Goal: Task Accomplishment & Management: Use online tool/utility

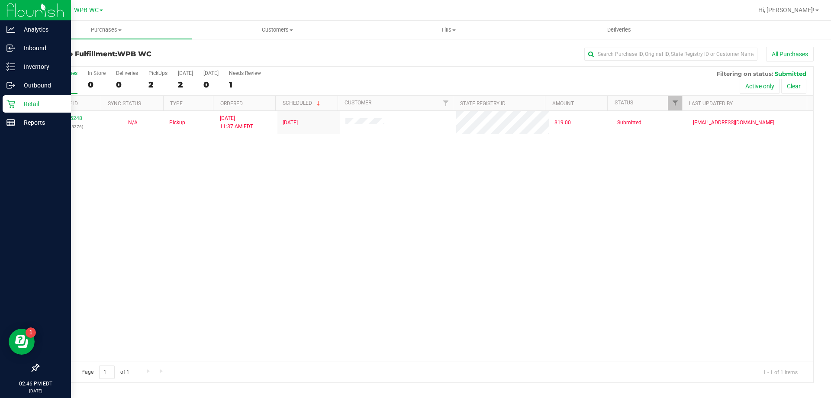
click at [25, 100] on p "Retail" at bounding box center [41, 104] width 52 height 10
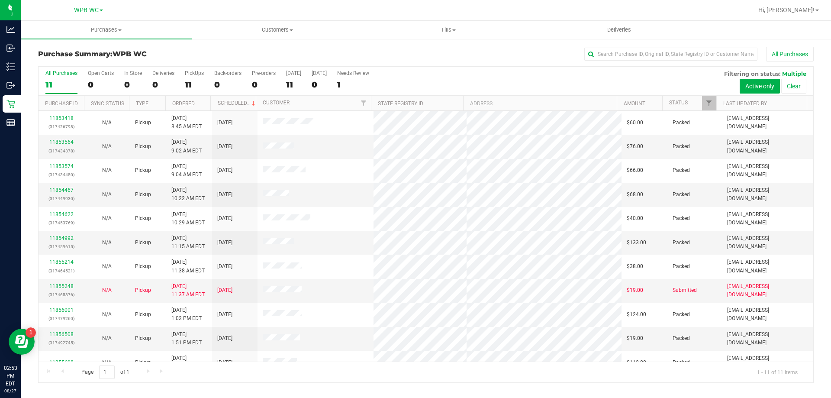
click at [52, 81] on div "11" at bounding box center [61, 85] width 32 height 10
click at [0, 0] on input "All Purchases 11" at bounding box center [0, 0] width 0 height 0
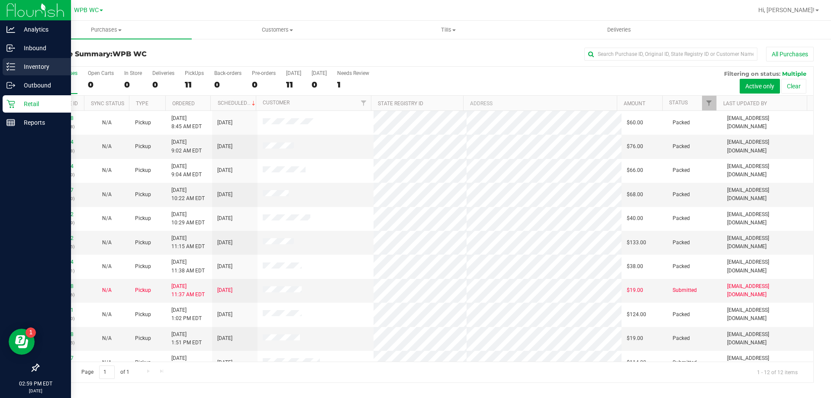
click at [11, 60] on div "Inventory" at bounding box center [37, 66] width 68 height 17
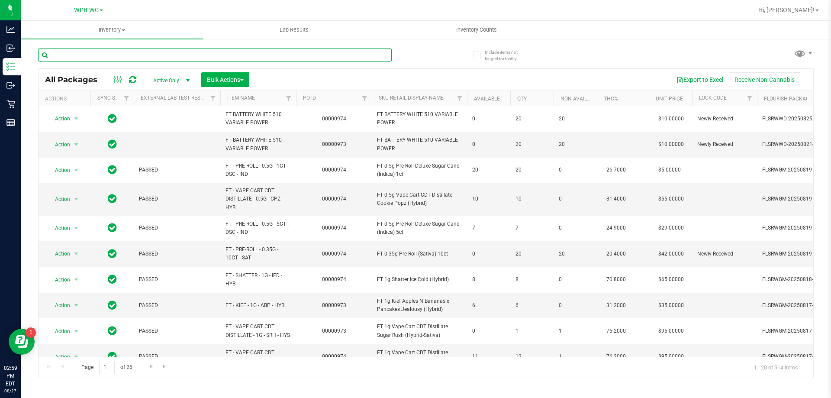
click at [135, 58] on input "text" at bounding box center [214, 54] width 353 height 13
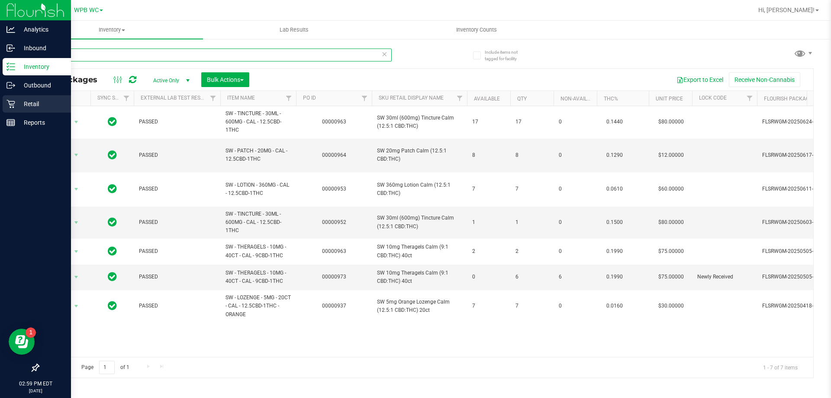
type input "CALM"
click at [29, 96] on div "Retail" at bounding box center [37, 103] width 68 height 17
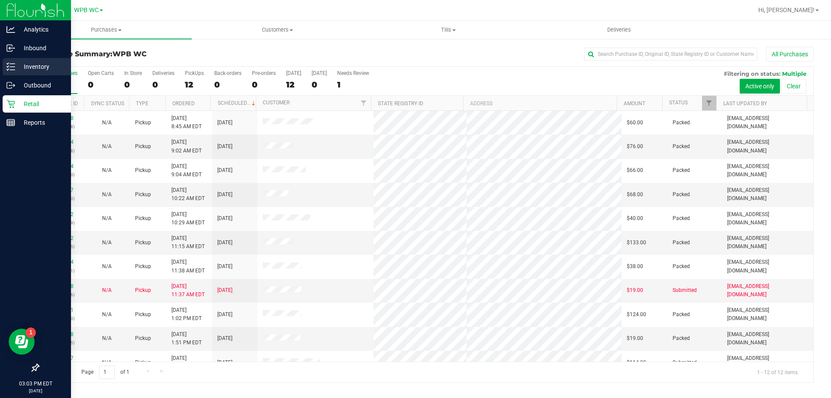
click at [40, 62] on p "Inventory" at bounding box center [41, 66] width 52 height 10
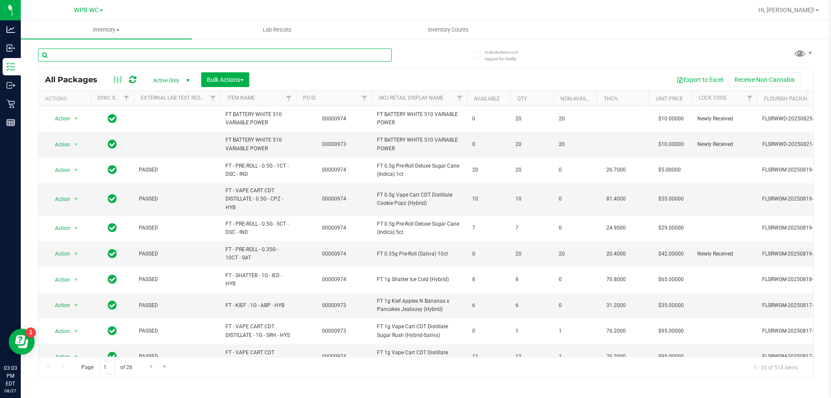
click at [115, 55] on input "text" at bounding box center [214, 54] width 353 height 13
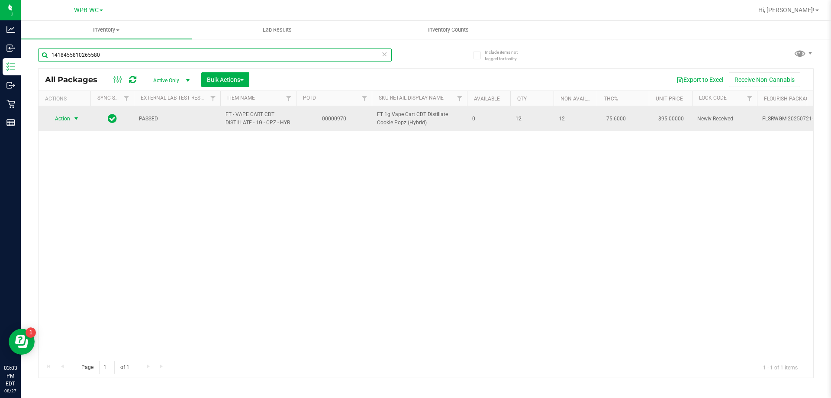
type input "1418455810265580"
click at [69, 120] on span "Action" at bounding box center [58, 118] width 23 height 12
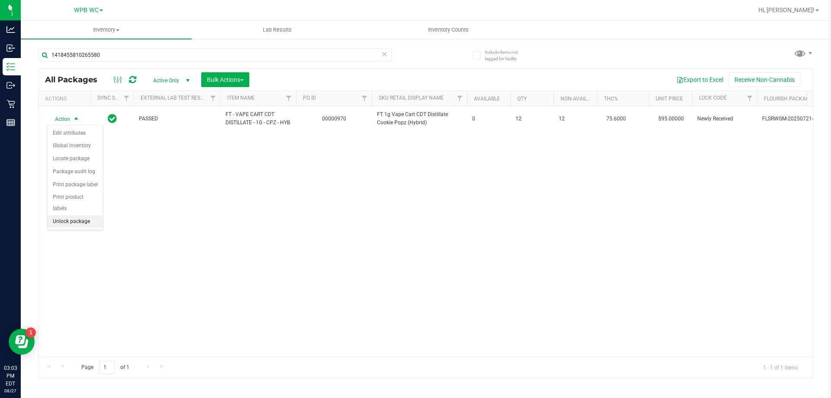
click at [81, 215] on li "Unlock package" at bounding box center [75, 221] width 55 height 13
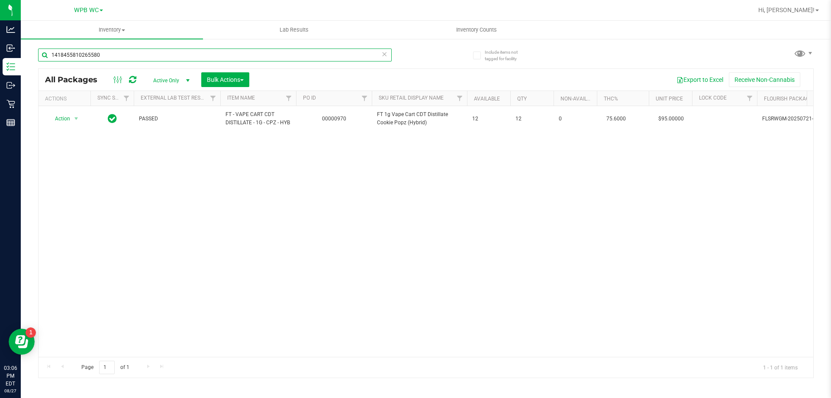
click at [104, 51] on input "1418455810265580" at bounding box center [214, 54] width 353 height 13
type input "0299316248509894"
click at [74, 119] on span "select" at bounding box center [76, 118] width 7 height 7
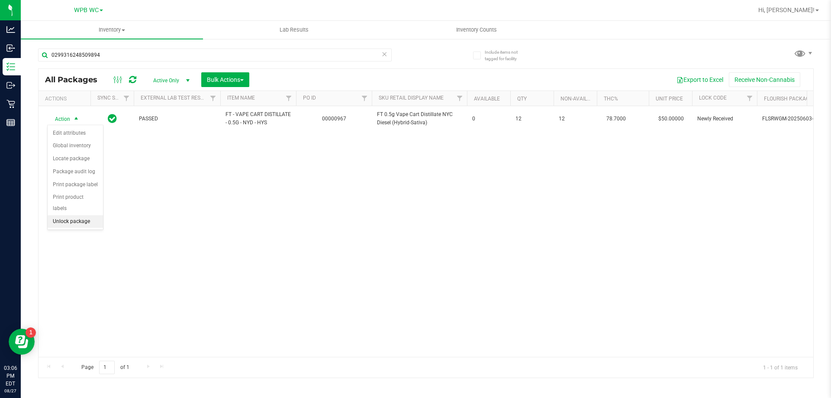
click at [82, 215] on li "Unlock package" at bounding box center [75, 221] width 55 height 13
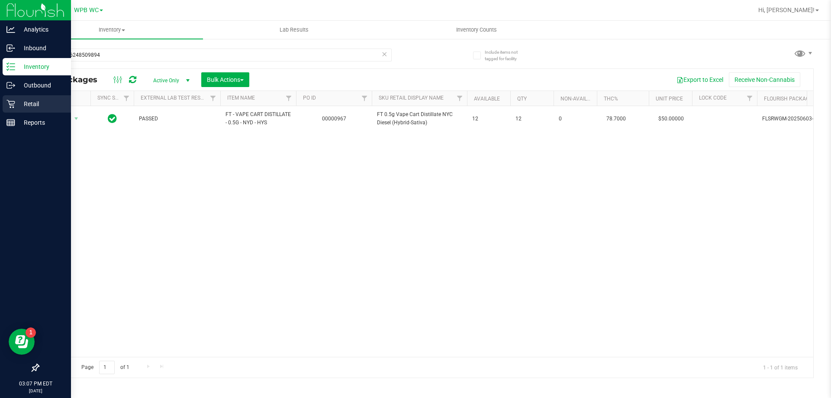
click at [15, 104] on icon at bounding box center [10, 103] width 9 height 9
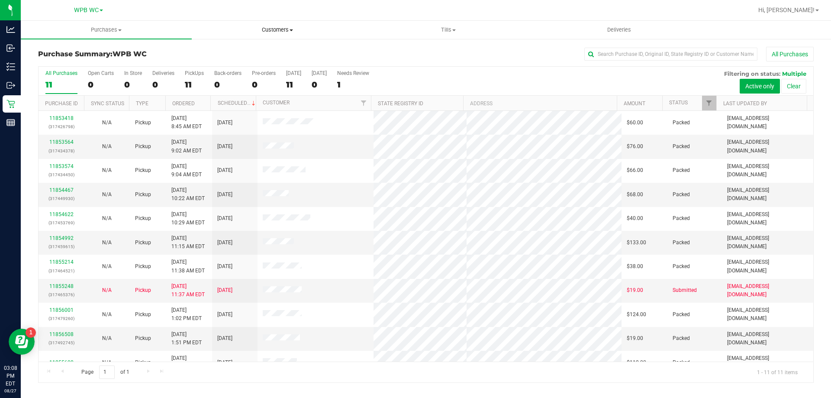
click at [289, 35] on uib-tab-heading "Customers All customers Add a new customer All physicians" at bounding box center [277, 29] width 170 height 17
click at [243, 51] on span "All customers" at bounding box center [223, 51] width 62 height 7
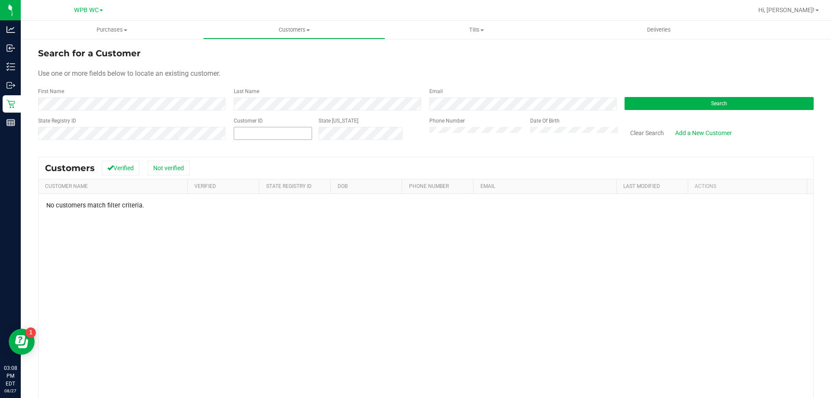
click at [282, 131] on span at bounding box center [273, 133] width 78 height 13
type input "612714"
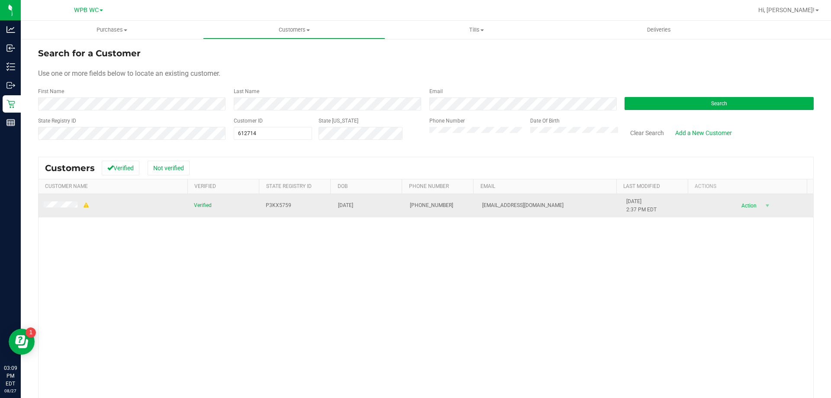
click at [67, 209] on span at bounding box center [67, 205] width 46 height 9
click at [66, 200] on td at bounding box center [113, 205] width 150 height 23
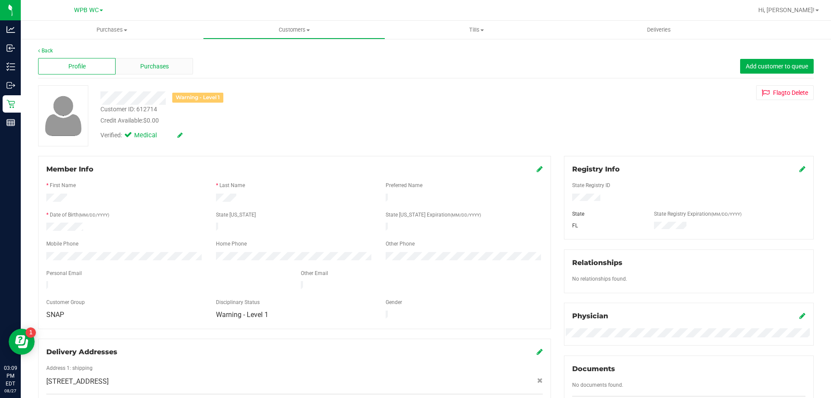
click at [161, 65] on span "Purchases" at bounding box center [154, 66] width 29 height 9
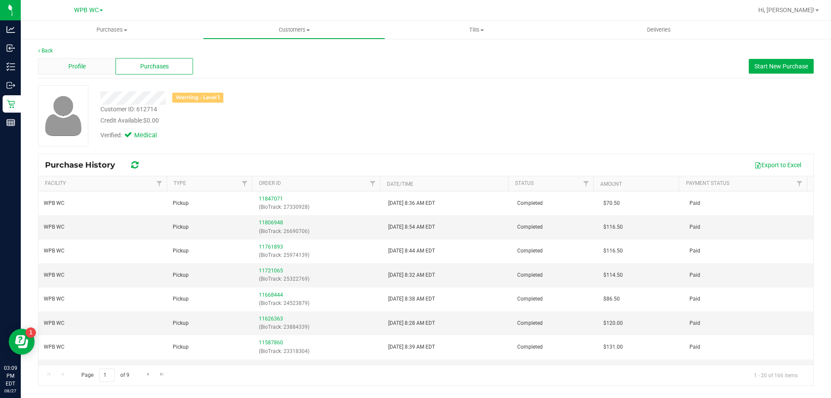
click at [87, 69] on div "Profile" at bounding box center [76, 66] width 77 height 16
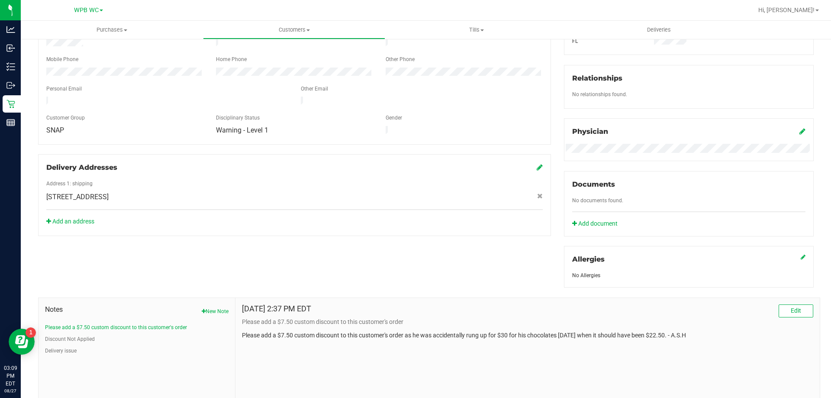
scroll to position [185, 0]
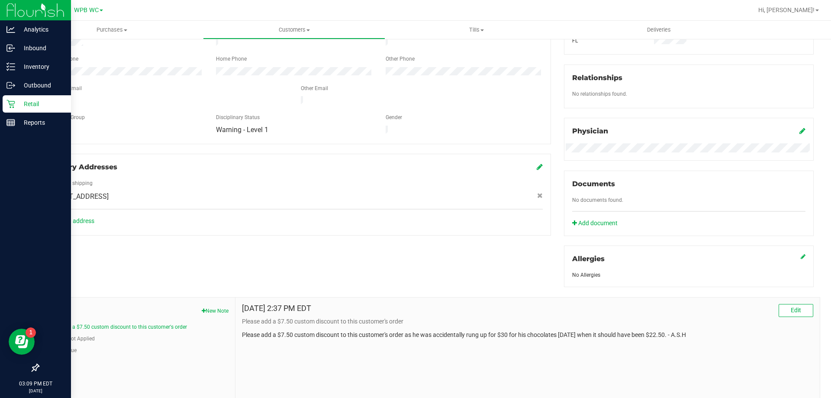
click at [21, 99] on p "Retail" at bounding box center [41, 104] width 52 height 10
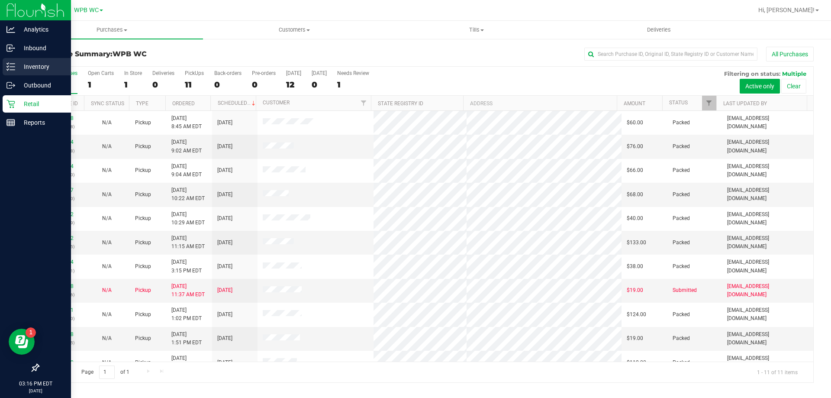
click at [17, 61] on div "Inventory" at bounding box center [37, 66] width 68 height 17
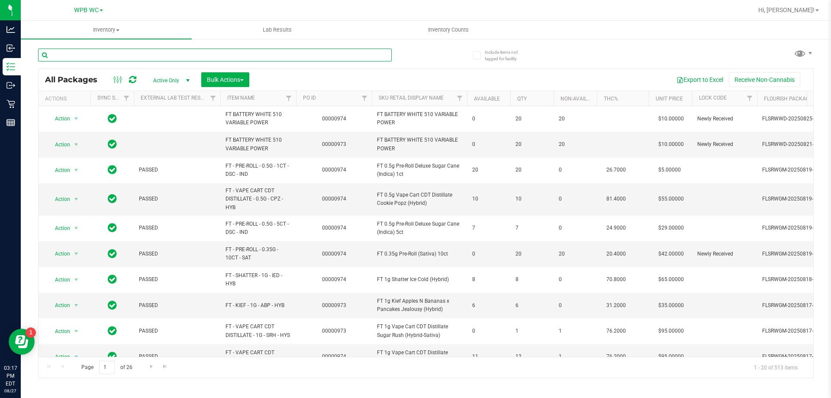
click at [105, 55] on input "text" at bounding box center [214, 54] width 353 height 13
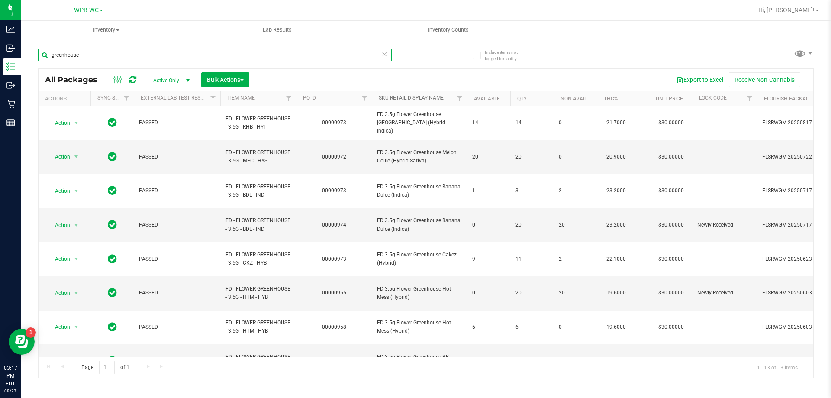
type input "greenhouse"
click at [417, 97] on link "Sku Retail Display Name" at bounding box center [410, 98] width 65 height 6
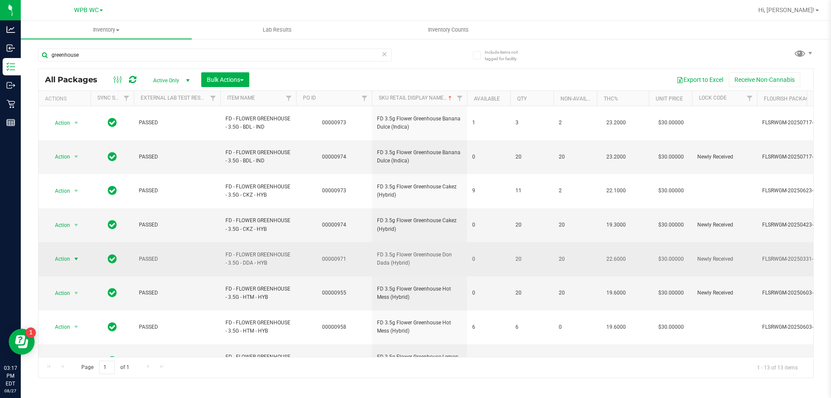
click at [77, 255] on span "select" at bounding box center [76, 258] width 7 height 7
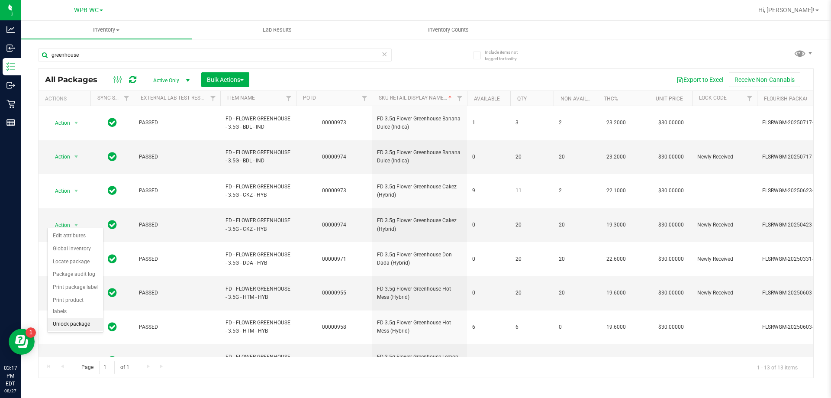
click at [63, 317] on li "Unlock package" at bounding box center [75, 323] width 55 height 13
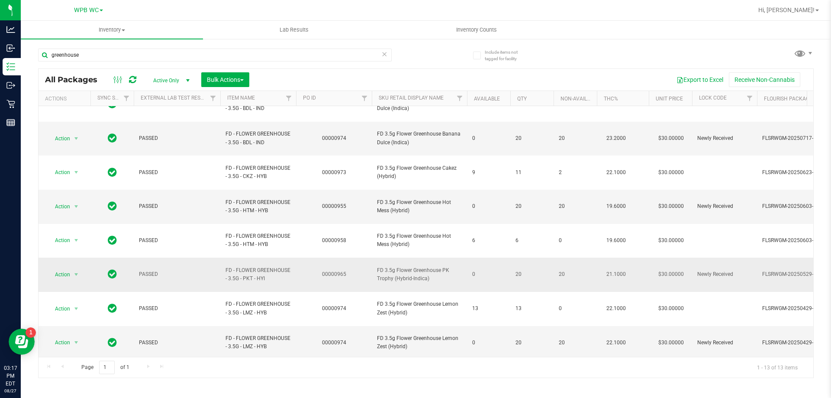
scroll to position [90, 0]
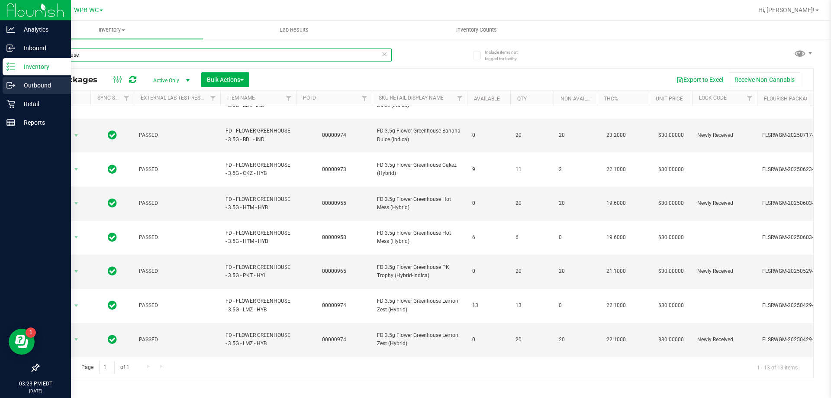
drag, startPoint x: 104, startPoint y: 55, endPoint x: 0, endPoint y: 84, distance: 108.2
click at [0, 71] on div "Analytics Inbound Inventory Outbound Retail Reports 03:23 PM EDT [DATE] 08/27 W…" at bounding box center [415, 199] width 831 height 398
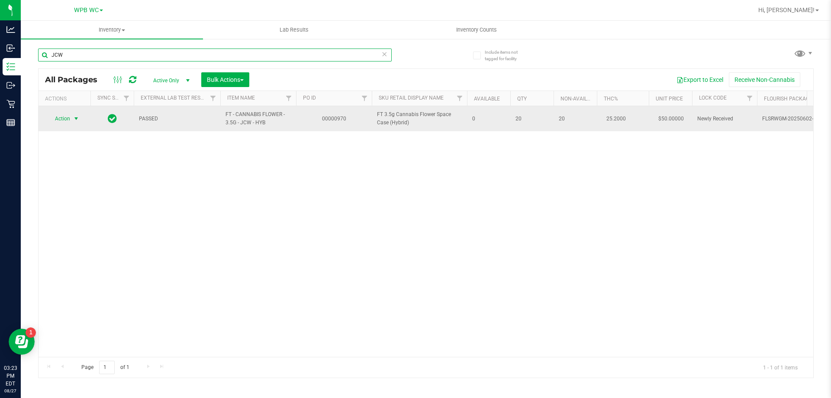
type input "JCW"
click at [69, 120] on span "Action" at bounding box center [58, 118] width 23 height 12
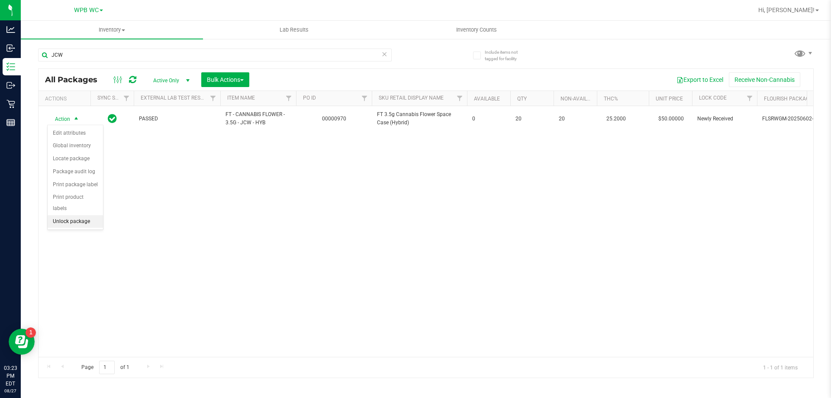
click at [82, 215] on li "Unlock package" at bounding box center [75, 221] width 55 height 13
click at [127, 64] on div "JCW" at bounding box center [214, 58] width 353 height 20
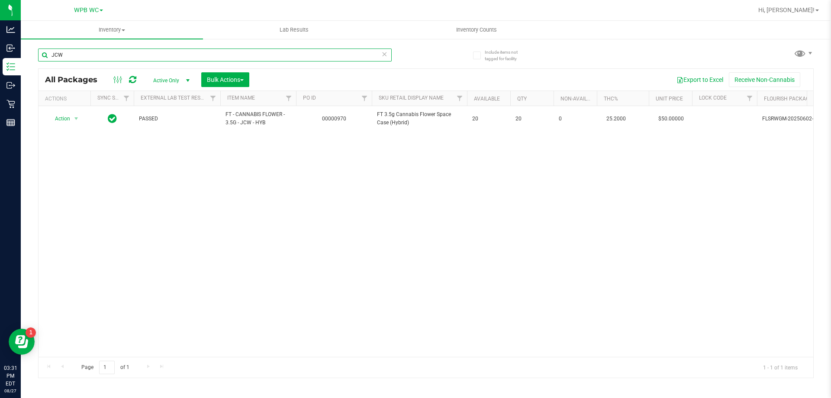
click at [125, 51] on input "JCW" at bounding box center [214, 54] width 353 height 13
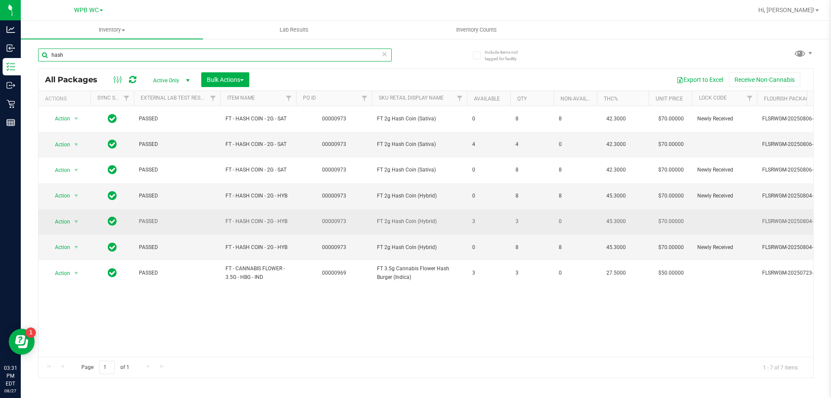
type input "hash"
drag, startPoint x: 605, startPoint y: 220, endPoint x: 630, endPoint y: 222, distance: 25.6
click at [630, 222] on td "45.3000" at bounding box center [623, 222] width 52 height 26
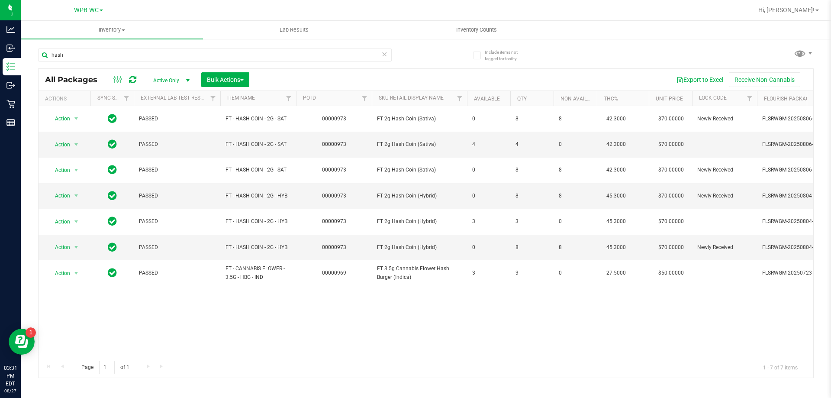
click at [626, 301] on div "Action Action Edit attributes Global inventory Locate package Package audit log…" at bounding box center [425, 231] width 774 height 250
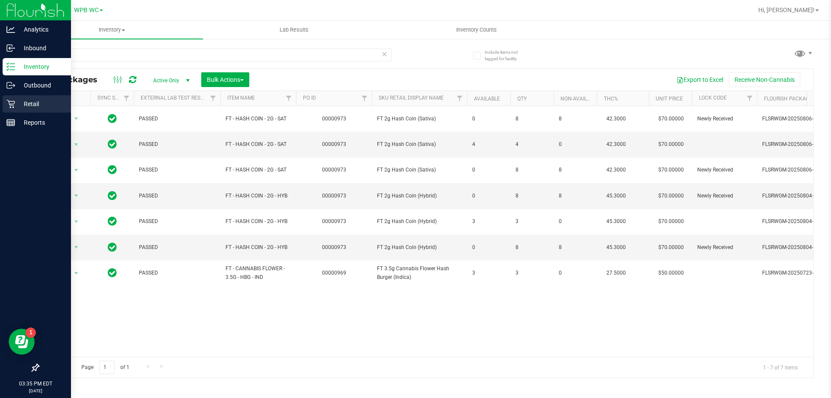
click at [29, 100] on p "Retail" at bounding box center [41, 104] width 52 height 10
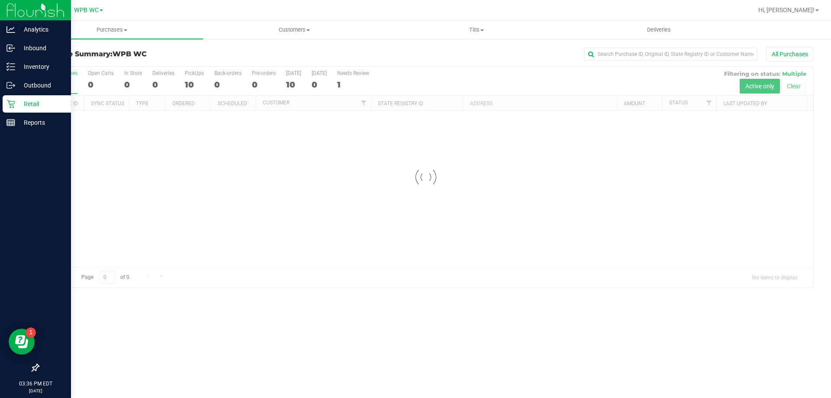
click at [279, 281] on div at bounding box center [425, 177] width 774 height 221
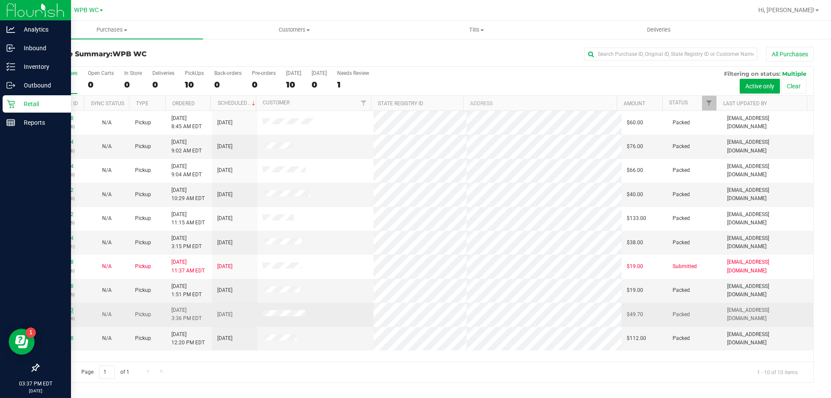
click at [65, 311] on link "11857423" at bounding box center [61, 310] width 24 height 6
